Goal: Use online tool/utility: Use online tool/utility

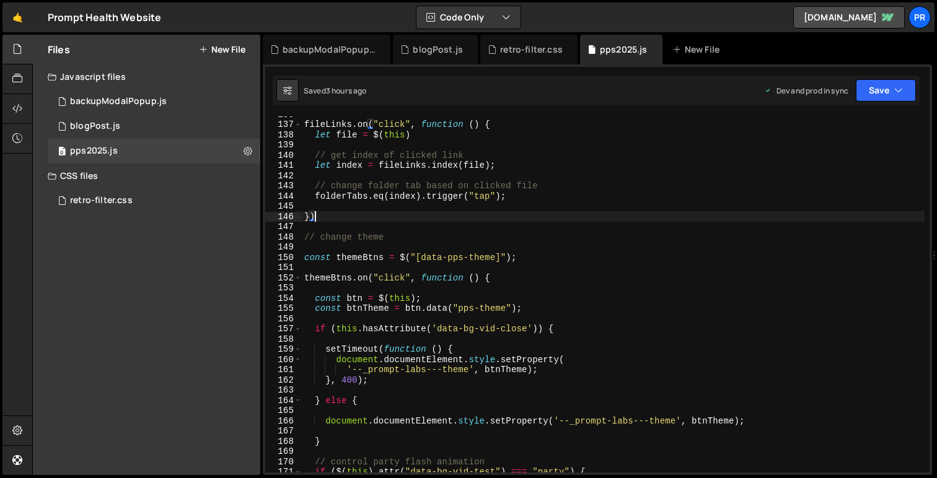
click at [330, 214] on div "fileLinks . on ( "click" , function ( ) { let file = $ ( this ) // get index of…" at bounding box center [613, 297] width 623 height 377
type textarea "})"
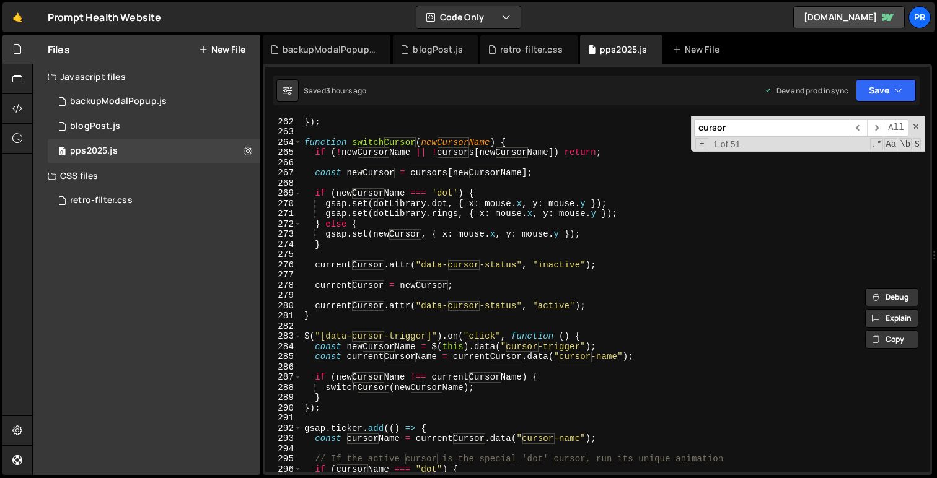
scroll to position [2668, 0]
type input "cursor"
click at [442, 253] on div "mouse . y = e . clientY ; }) ; function switchCursor ( newCursorName ) { if ( !…" at bounding box center [613, 295] width 623 height 377
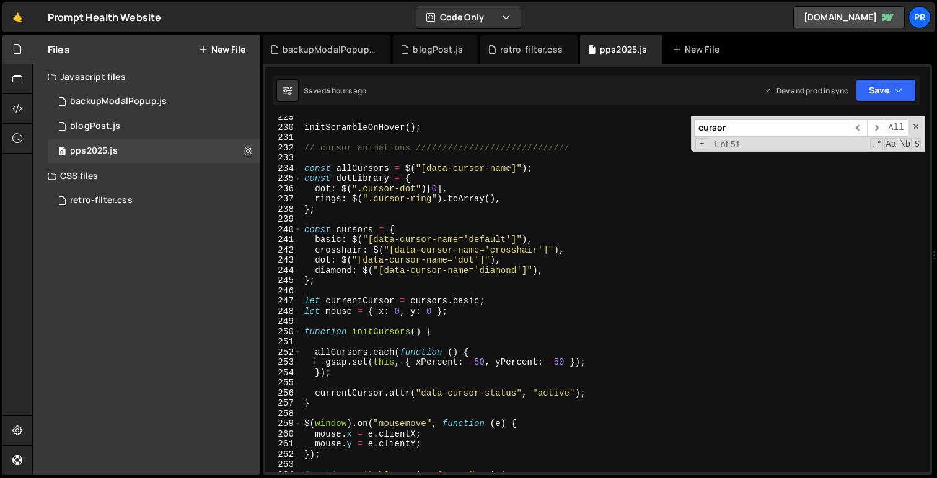
scroll to position [2341, 0]
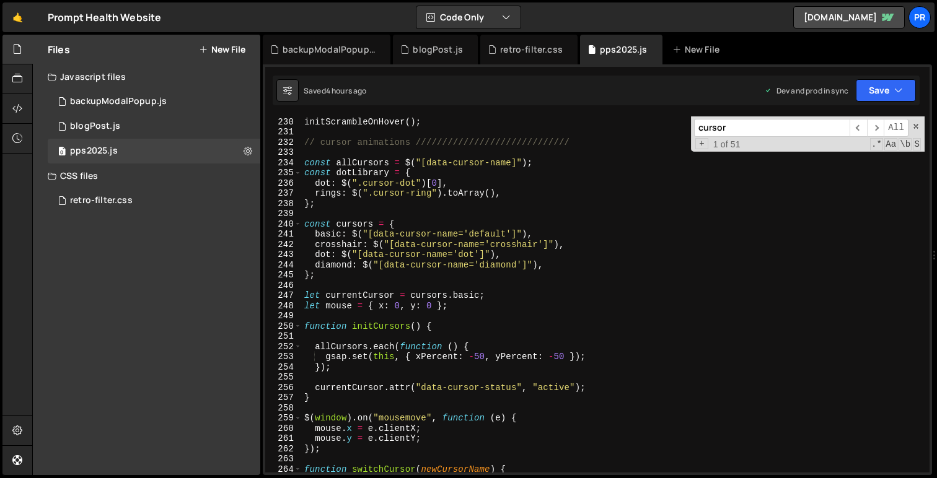
click at [553, 267] on div "initScrambleOnHover ( ) ; // cursor animations ///////////////////////////// co…" at bounding box center [613, 295] width 623 height 377
type textarea "diamond: $("[data-cursor-name='diamond']"),"
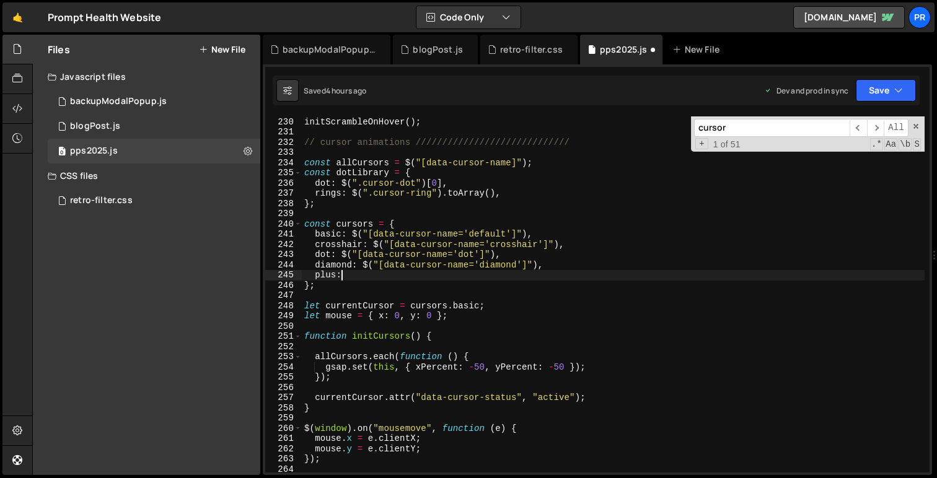
scroll to position [0, 2]
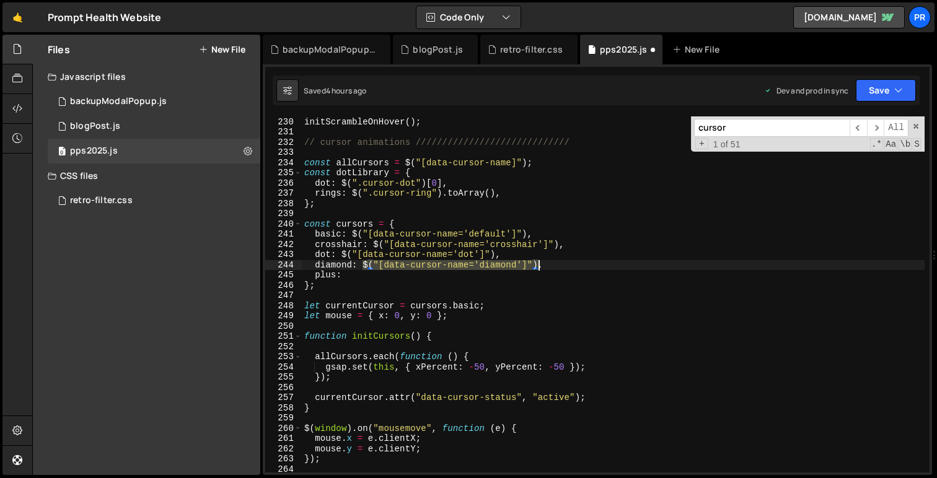
drag, startPoint x: 364, startPoint y: 265, endPoint x: 535, endPoint y: 266, distance: 171.6
click at [535, 266] on div "initScrambleOnHover ( ) ; // cursor animations ///////////////////////////// co…" at bounding box center [613, 295] width 623 height 377
click at [372, 274] on div "initScrambleOnHover ( ) ; // cursor animations ///////////////////////////// co…" at bounding box center [613, 295] width 623 height 377
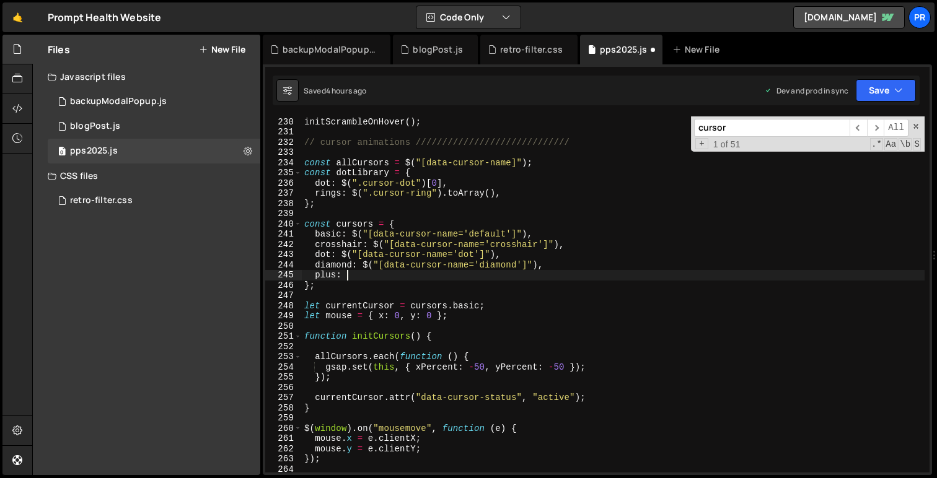
paste textarea "$("[data-cursor-name='diamond']")"
click at [486, 278] on div "initScrambleOnHover ( ) ; // cursor animations ///////////////////////////// co…" at bounding box center [613, 295] width 623 height 377
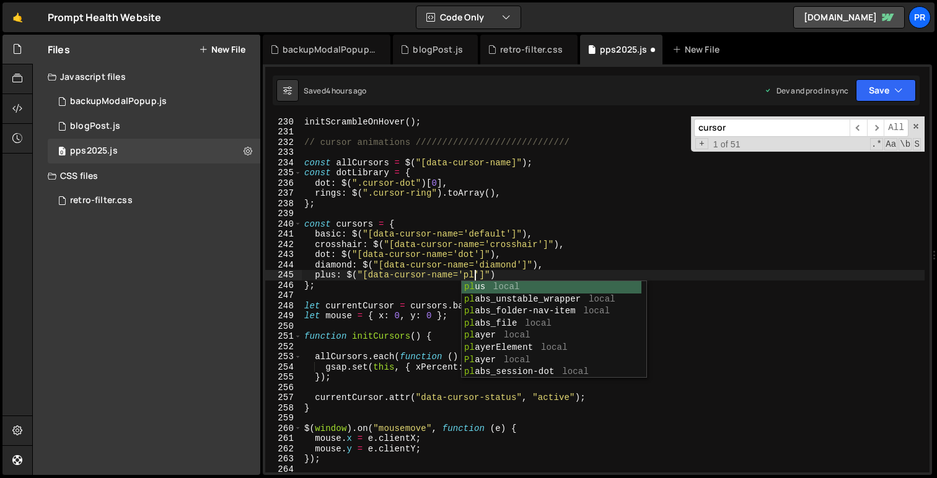
scroll to position [0, 12]
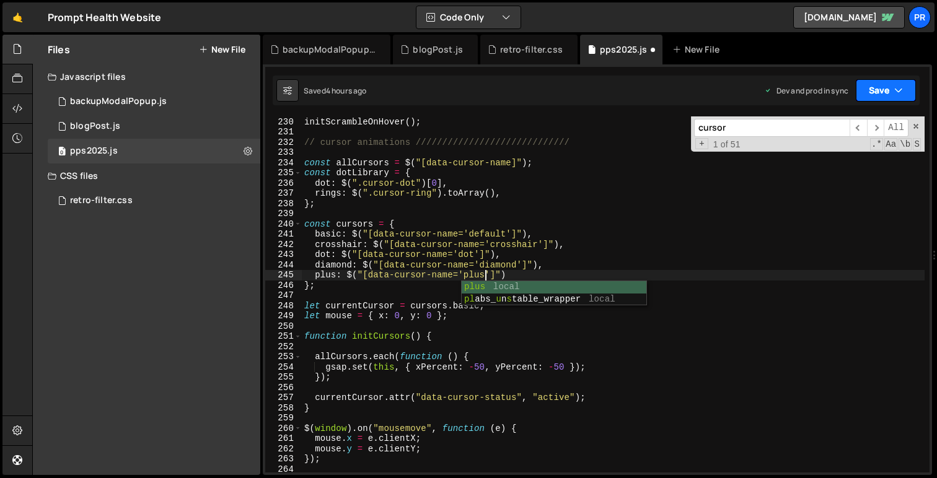
type textarea "plus: $("[data-cursor-name='plus']")"
click at [898, 89] on icon "button" at bounding box center [898, 90] width 9 height 12
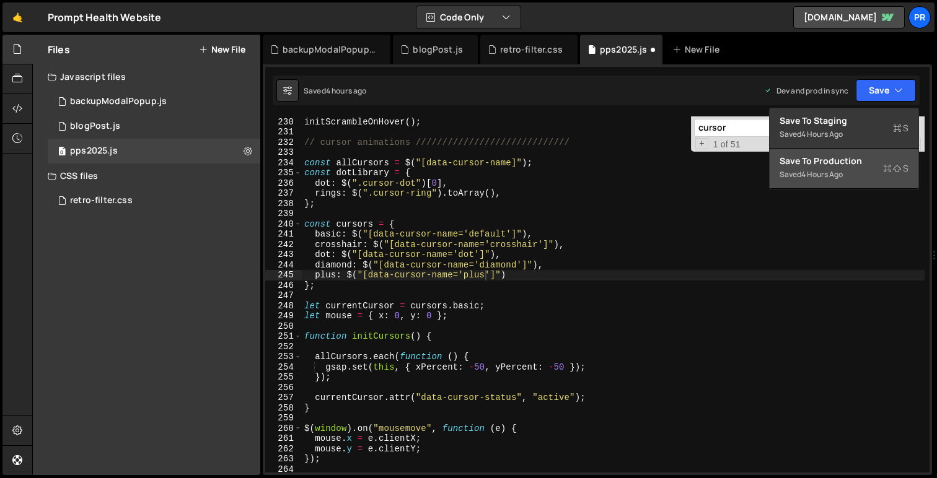
click at [859, 156] on div "Save to Production S" at bounding box center [843, 161] width 129 height 12
